Goal: Navigation & Orientation: Find specific page/section

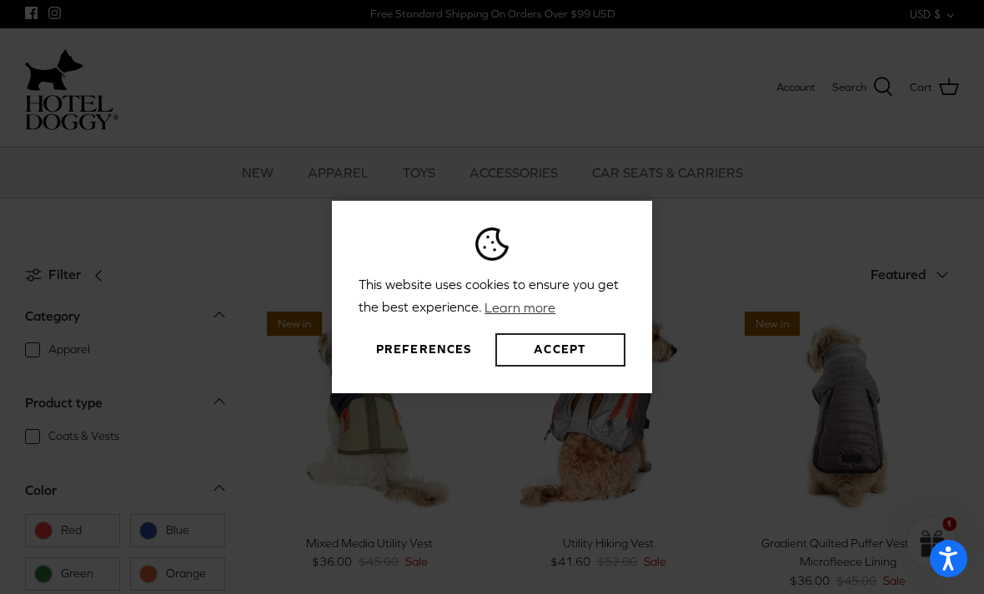
click at [570, 367] on button "Accept" at bounding box center [560, 349] width 130 height 33
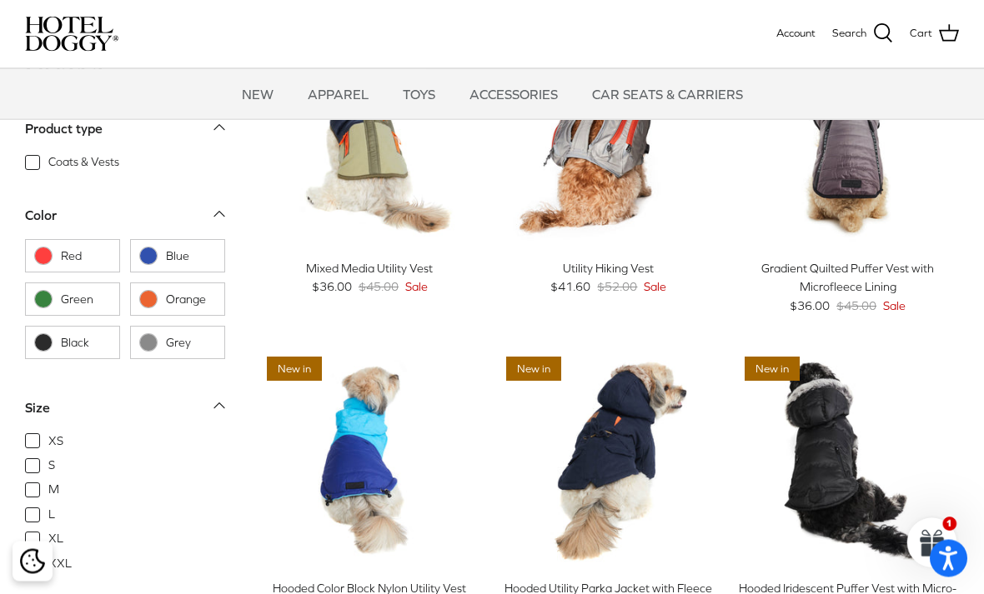
scroll to position [105, 0]
click at [614, 464] on img "Hooded Utility Parka Jacket with Fleece Lining" at bounding box center [609, 459] width 223 height 223
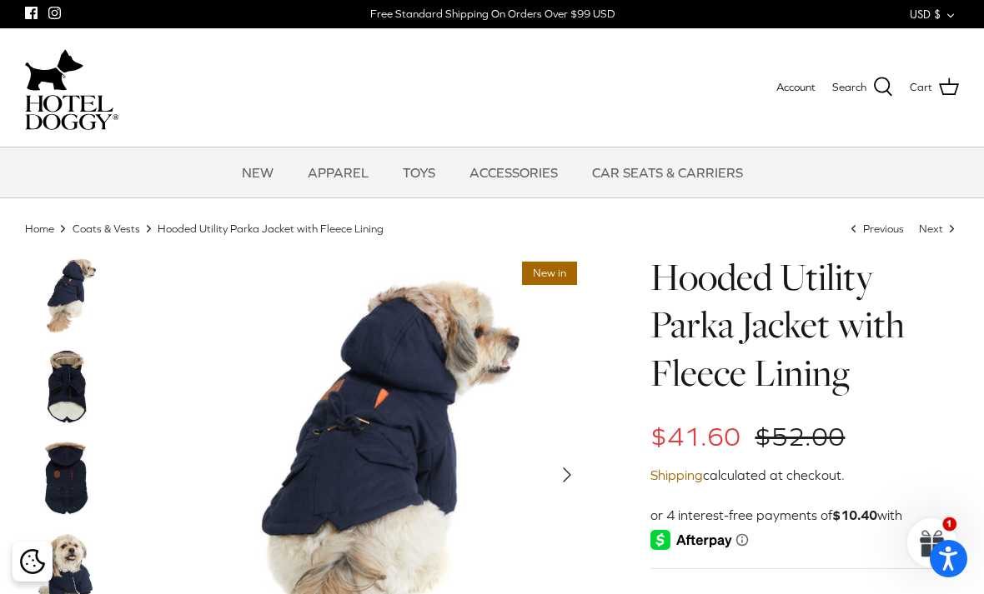
click at [263, 176] on link "NEW" at bounding box center [258, 173] width 62 height 50
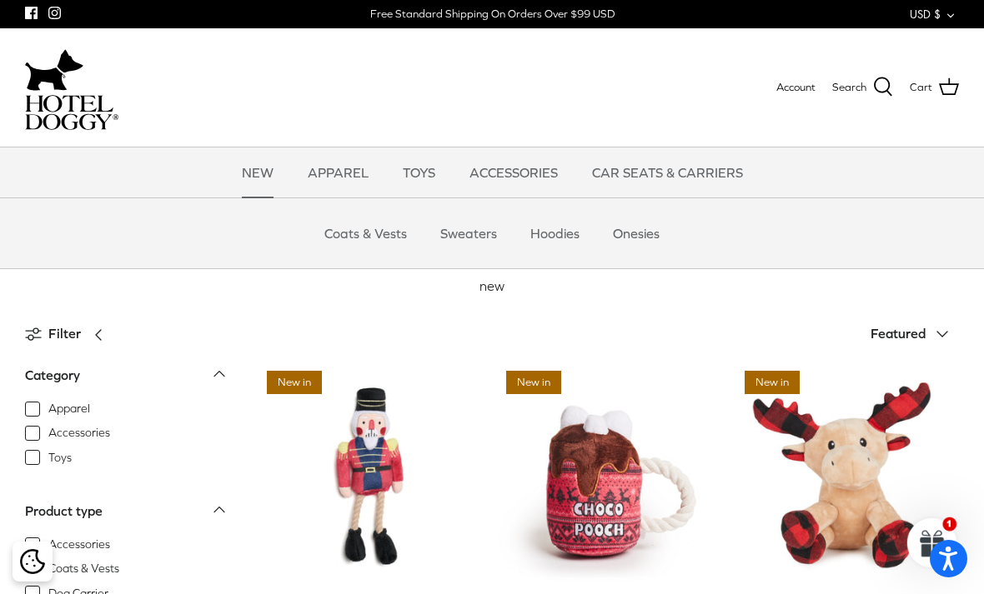
click at [482, 238] on link "Sweaters" at bounding box center [468, 233] width 87 height 50
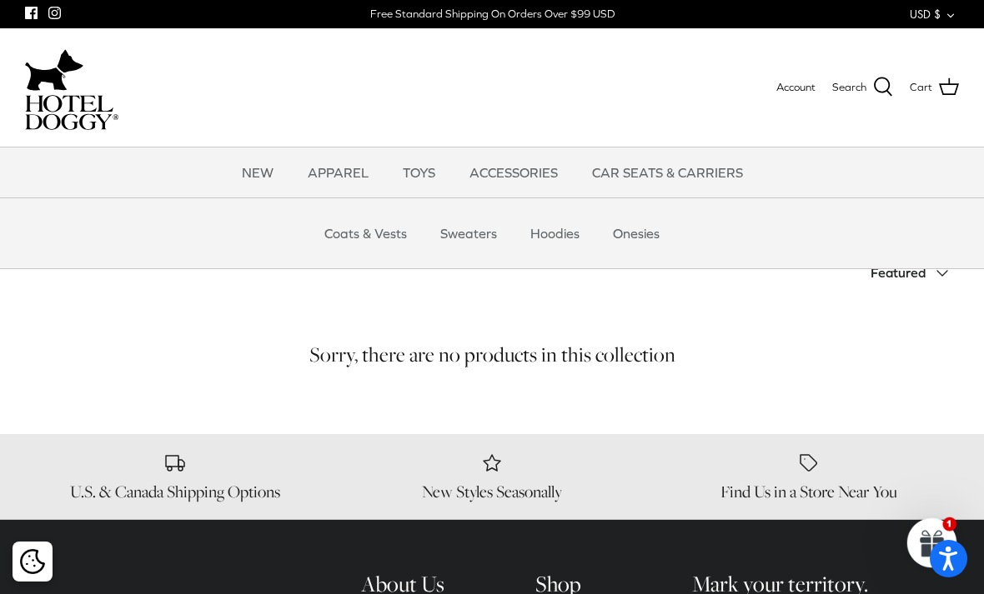
click at [558, 238] on link "Hoodies" at bounding box center [554, 233] width 79 height 50
click at [651, 235] on link "Onesies" at bounding box center [636, 233] width 77 height 50
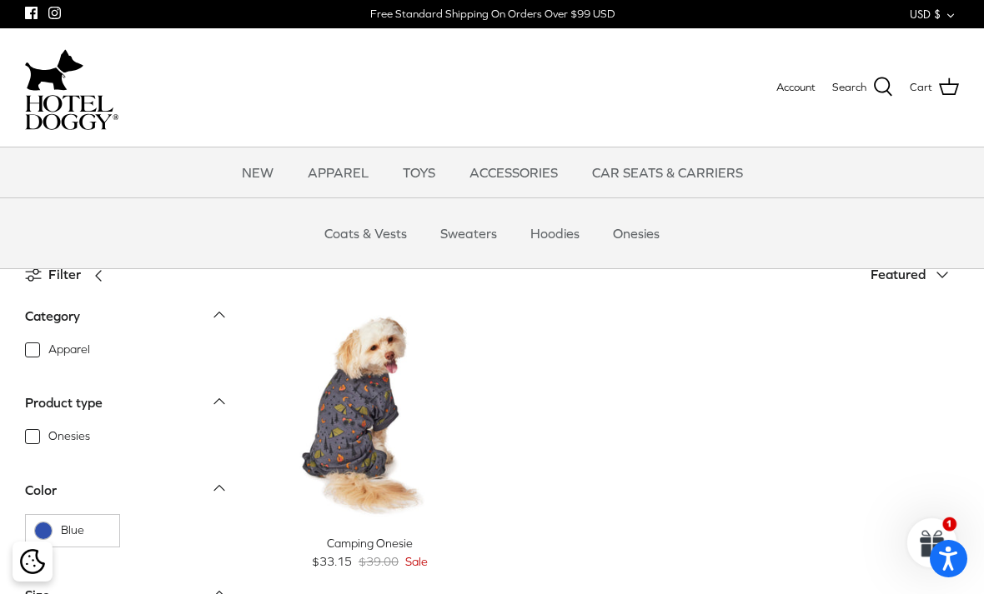
click at [398, 233] on link "Coats & Vests" at bounding box center [365, 233] width 113 height 50
